Goal: Information Seeking & Learning: Learn about a topic

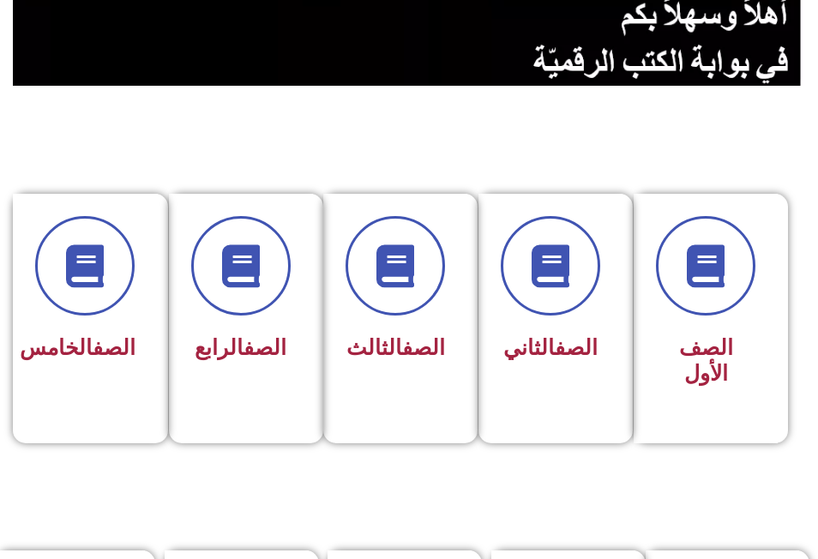
scroll to position [343, 0]
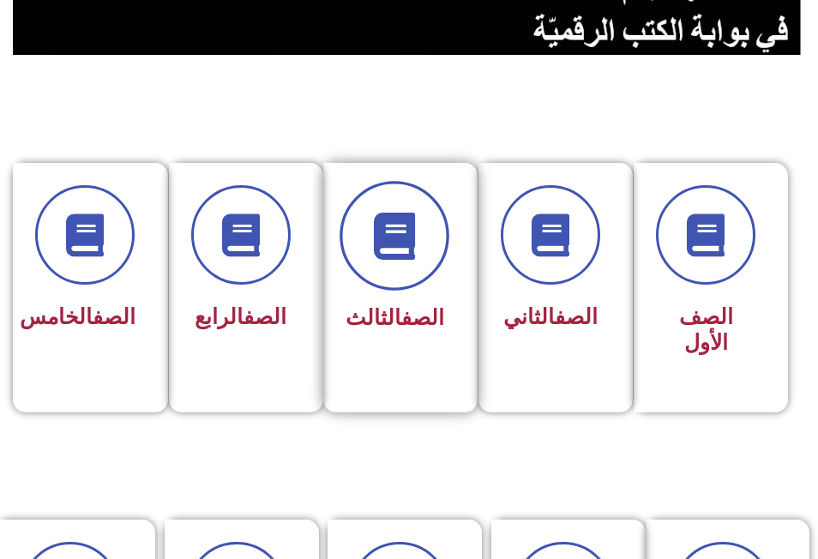
click at [386, 250] on icon at bounding box center [394, 235] width 47 height 47
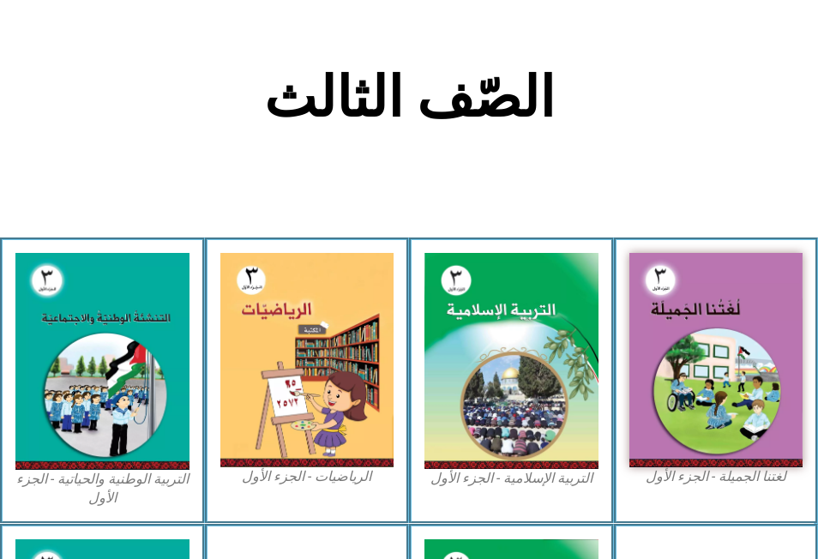
scroll to position [429, 0]
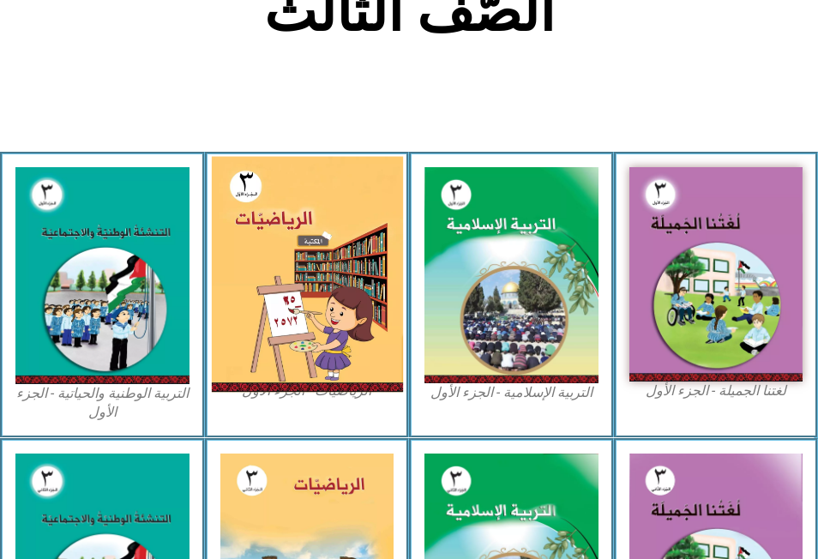
click at [340, 257] on img at bounding box center [306, 275] width 191 height 236
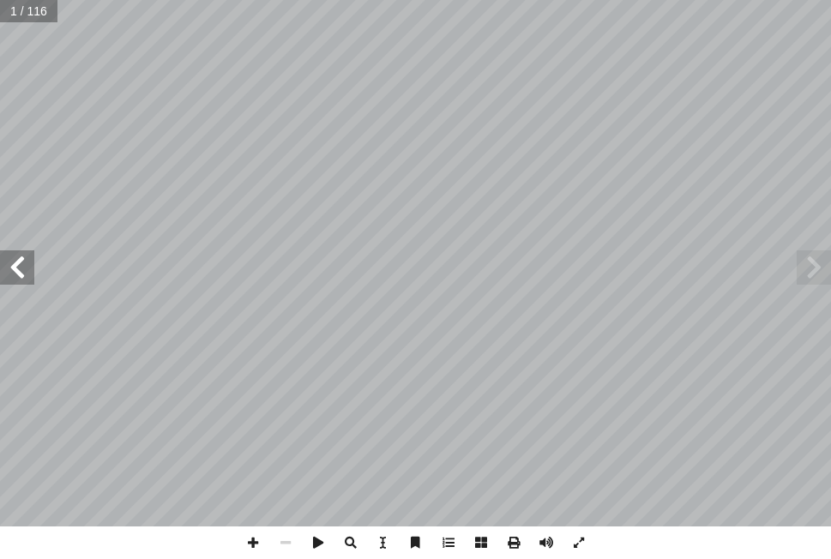
click at [17, 273] on span at bounding box center [17, 267] width 34 height 34
click at [18, 273] on span at bounding box center [17, 267] width 34 height 34
click at [26, 273] on span at bounding box center [17, 267] width 34 height 34
click at [12, 263] on span at bounding box center [17, 267] width 34 height 34
click at [24, 275] on span at bounding box center [17, 267] width 34 height 34
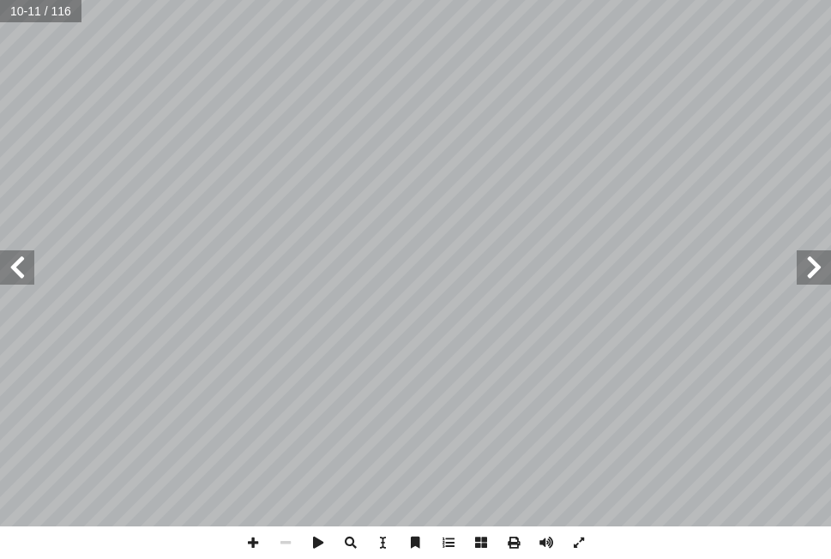
click at [20, 279] on span at bounding box center [17, 267] width 34 height 34
click at [20, 278] on span at bounding box center [17, 267] width 34 height 34
click at [15, 266] on span at bounding box center [17, 267] width 34 height 34
click at [280, 544] on span at bounding box center [285, 543] width 33 height 33
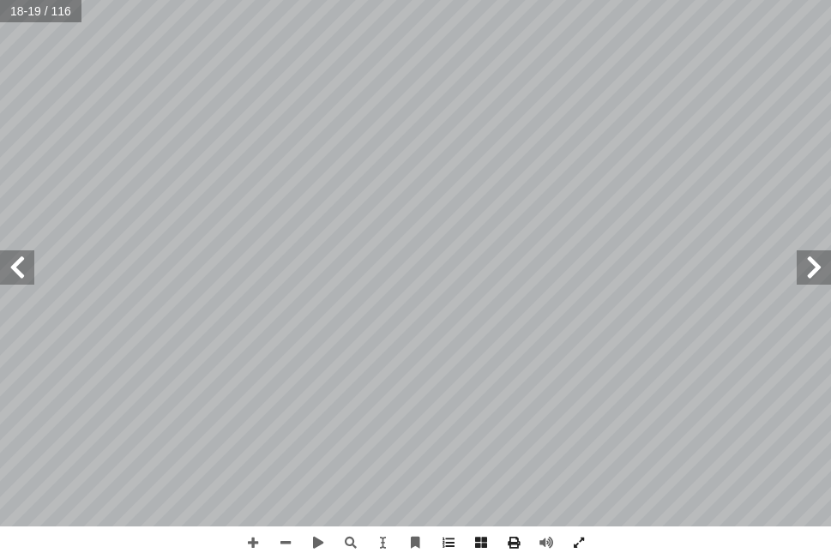
click at [16, 271] on span at bounding box center [17, 267] width 34 height 34
click at [803, 274] on span at bounding box center [814, 267] width 34 height 34
